Goal: Register for event/course

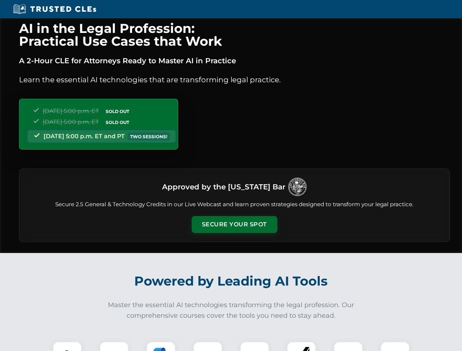
click at [234, 224] on button "Secure Your Spot" at bounding box center [235, 224] width 86 height 17
click at [67, 346] on img at bounding box center [67, 355] width 21 height 21
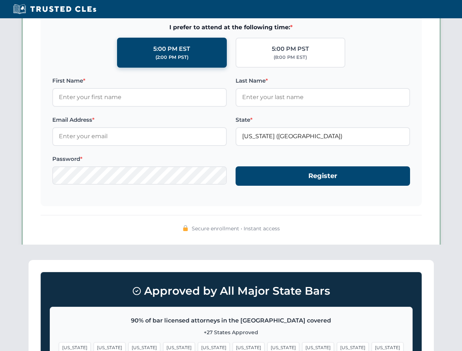
click at [267, 346] on span "[US_STATE]" at bounding box center [283, 347] width 32 height 11
click at [337, 346] on span "[US_STATE]" at bounding box center [353, 347] width 32 height 11
